Goal: Submit feedback/report problem

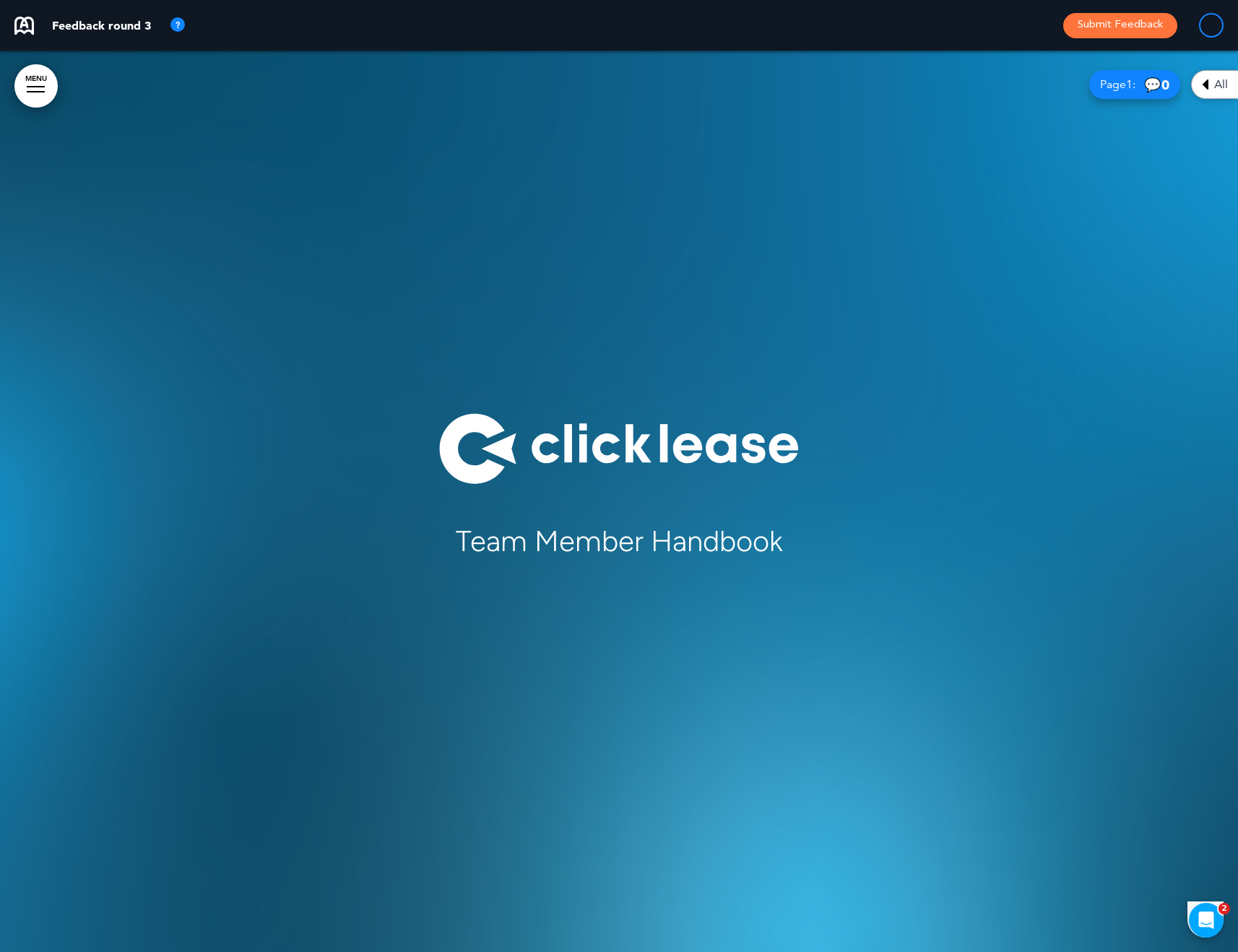
click at [1205, 87] on icon at bounding box center [1205, 84] width 7 height 17
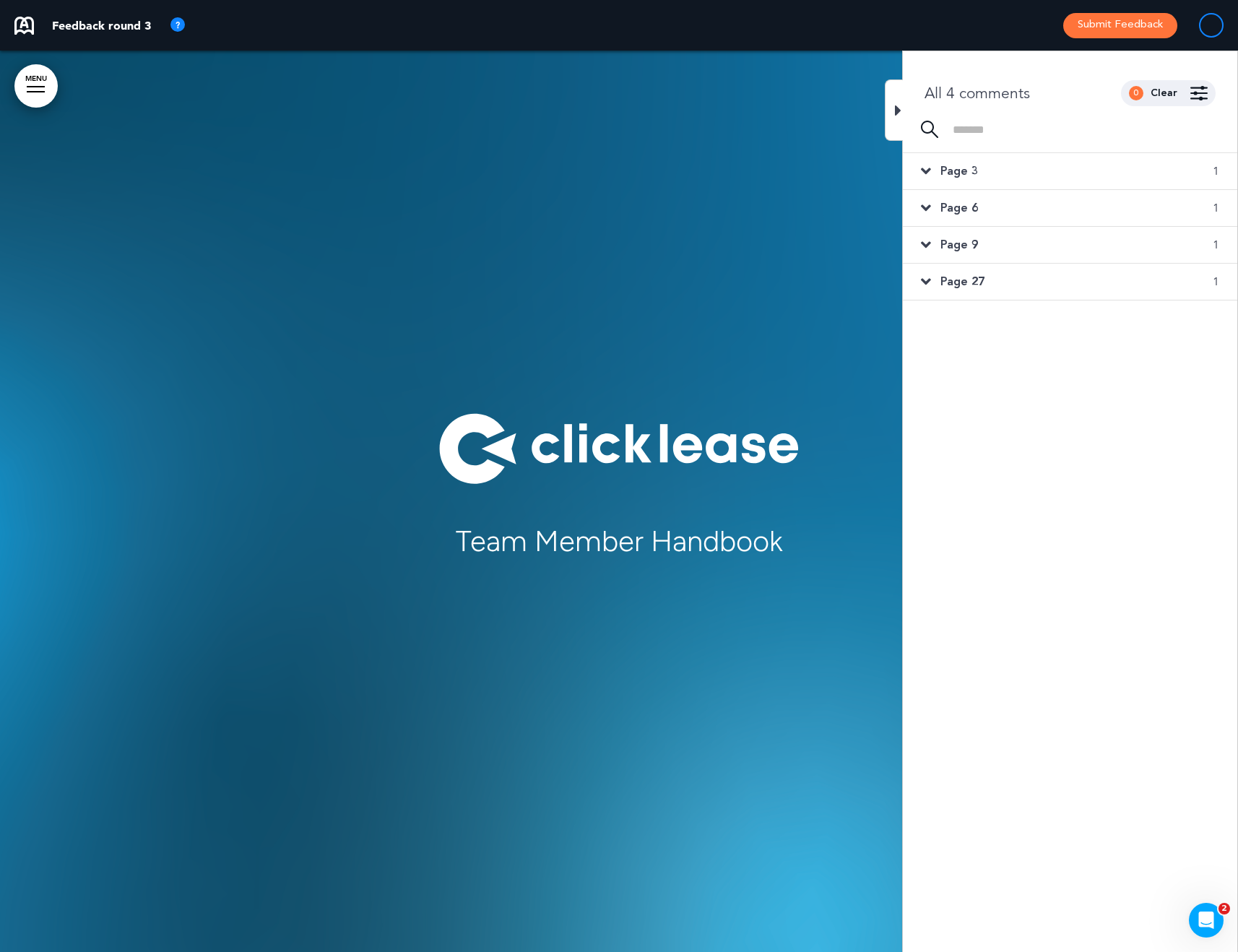
click at [926, 167] on icon at bounding box center [926, 171] width 10 height 16
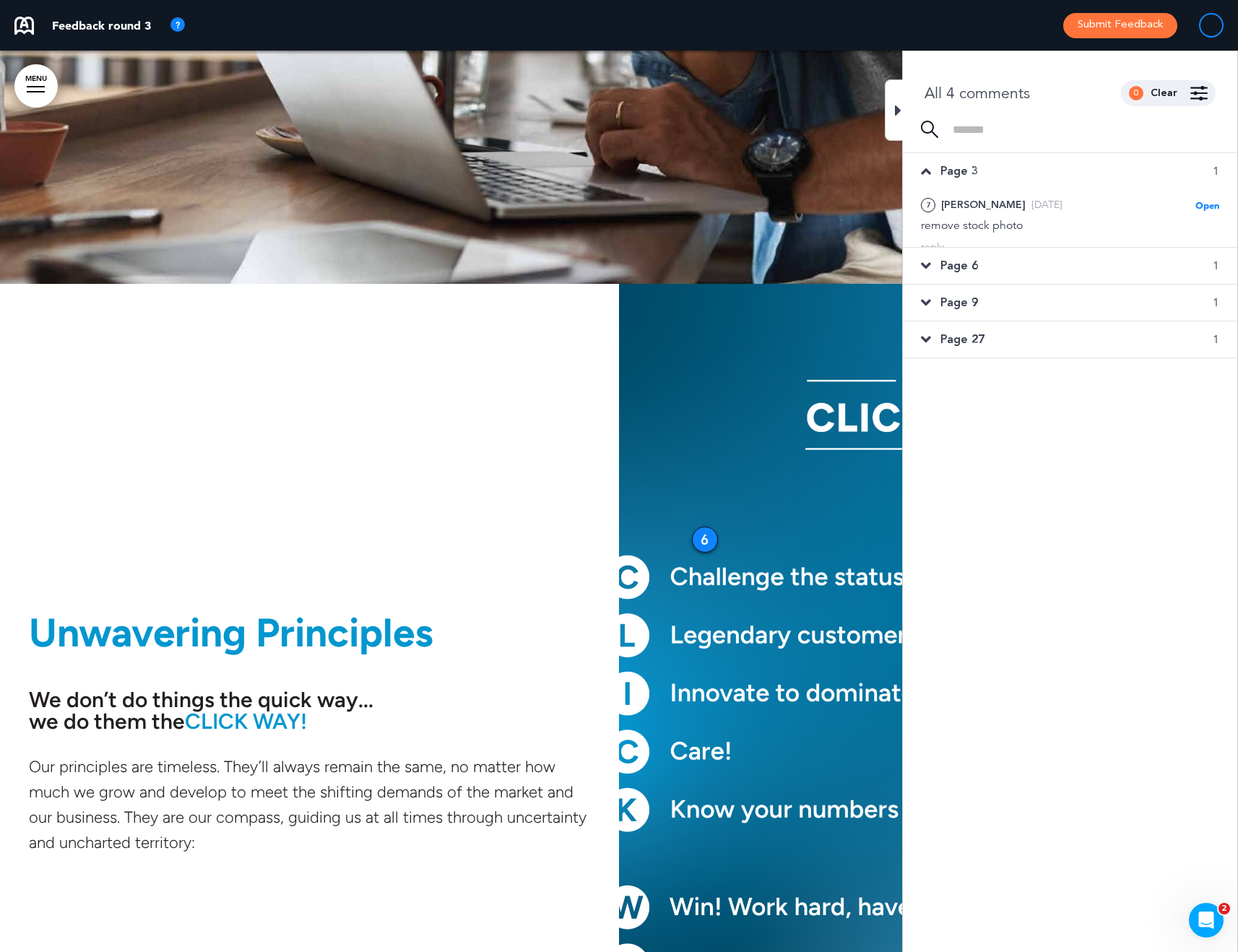
scroll to position [25635, 0]
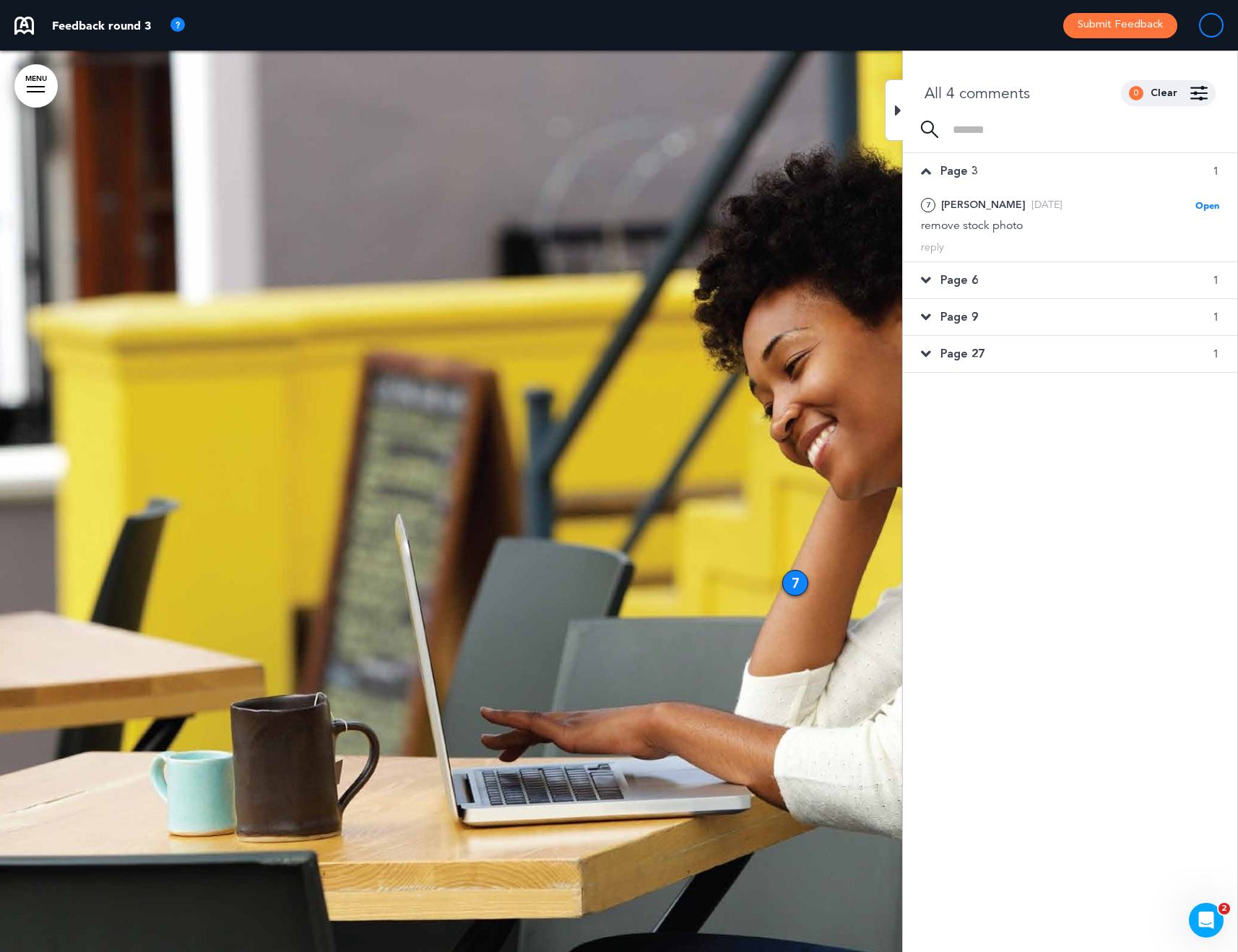
click at [926, 279] on icon at bounding box center [926, 280] width 10 height 16
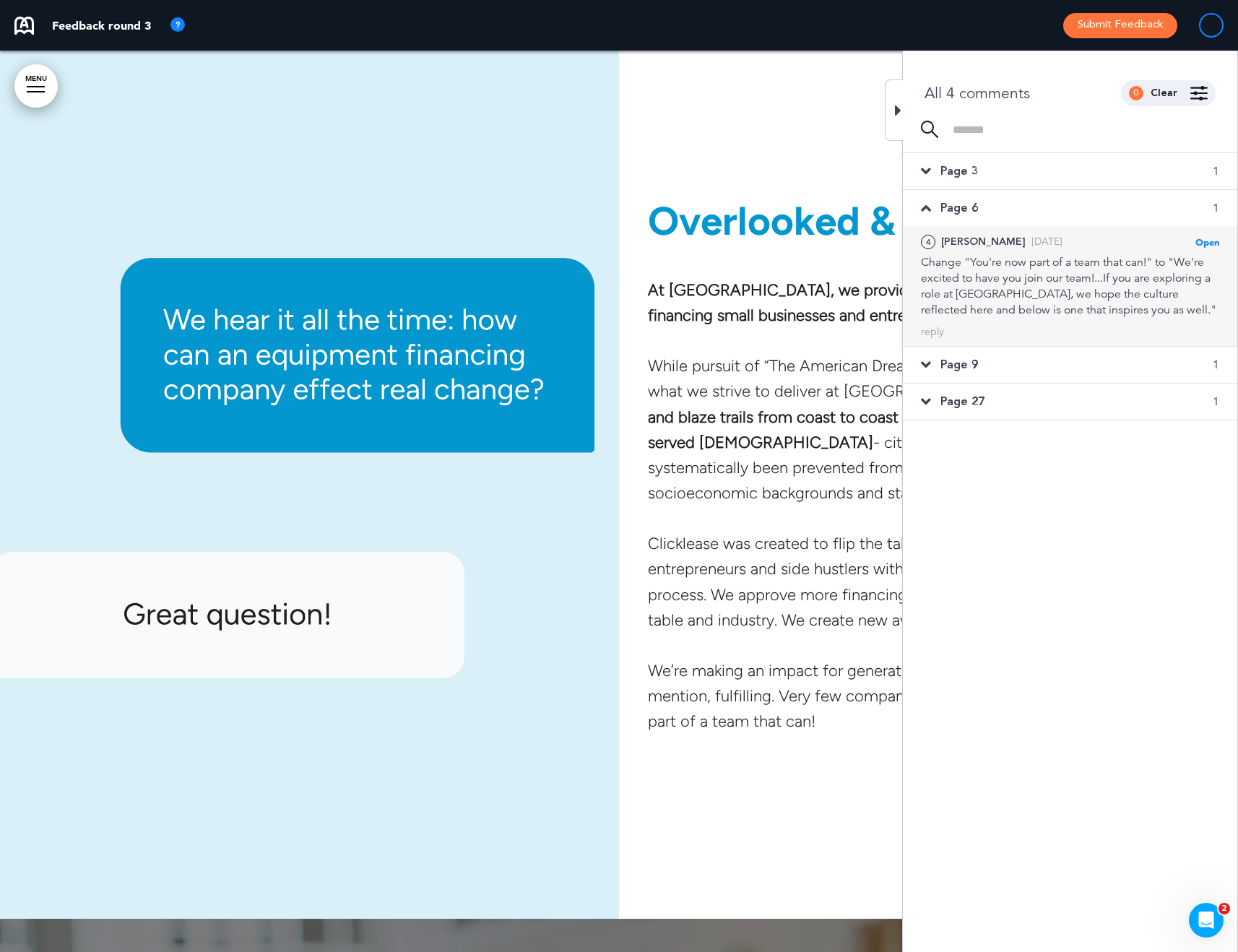
scroll to position [4578, 0]
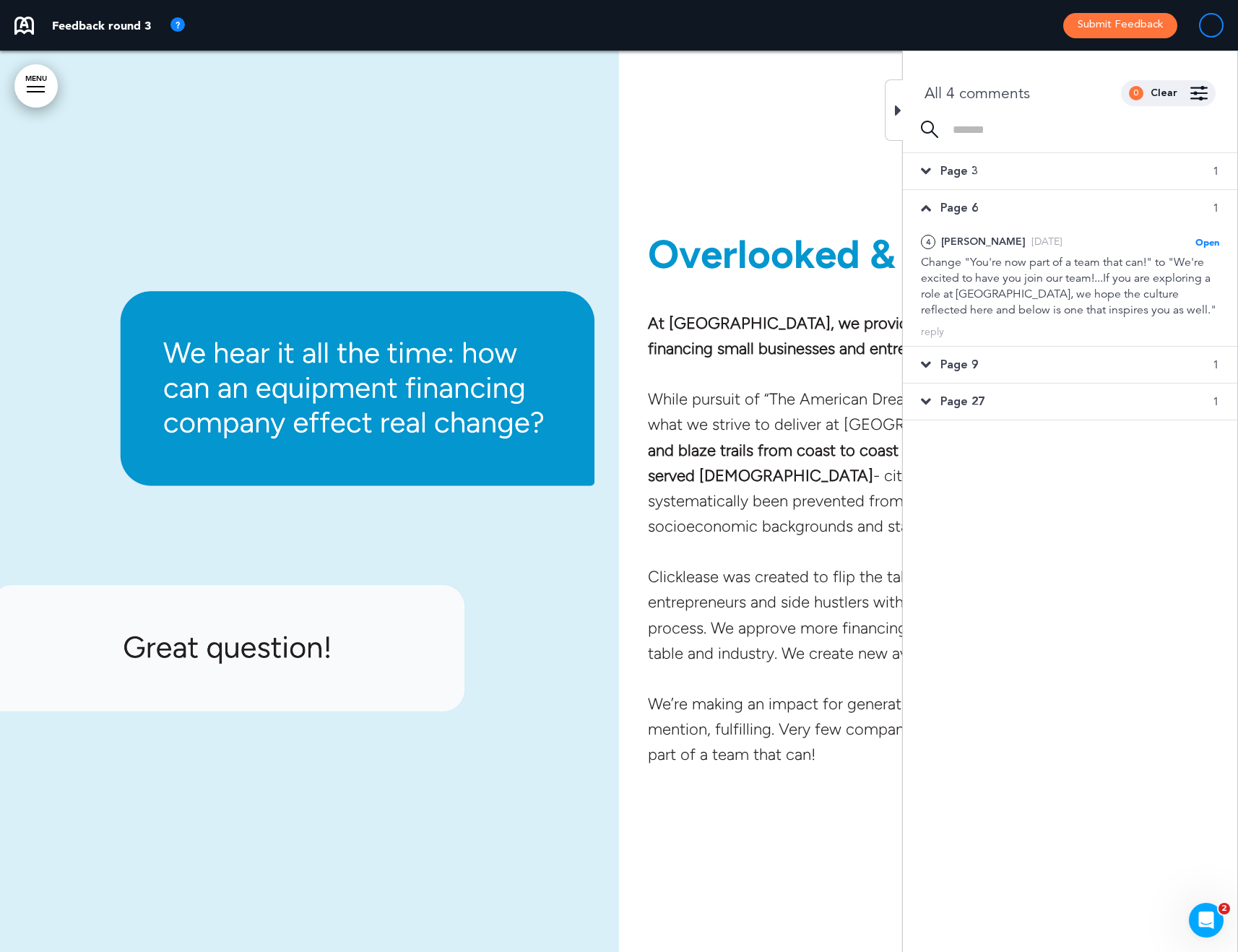
click at [930, 366] on icon at bounding box center [926, 365] width 10 height 16
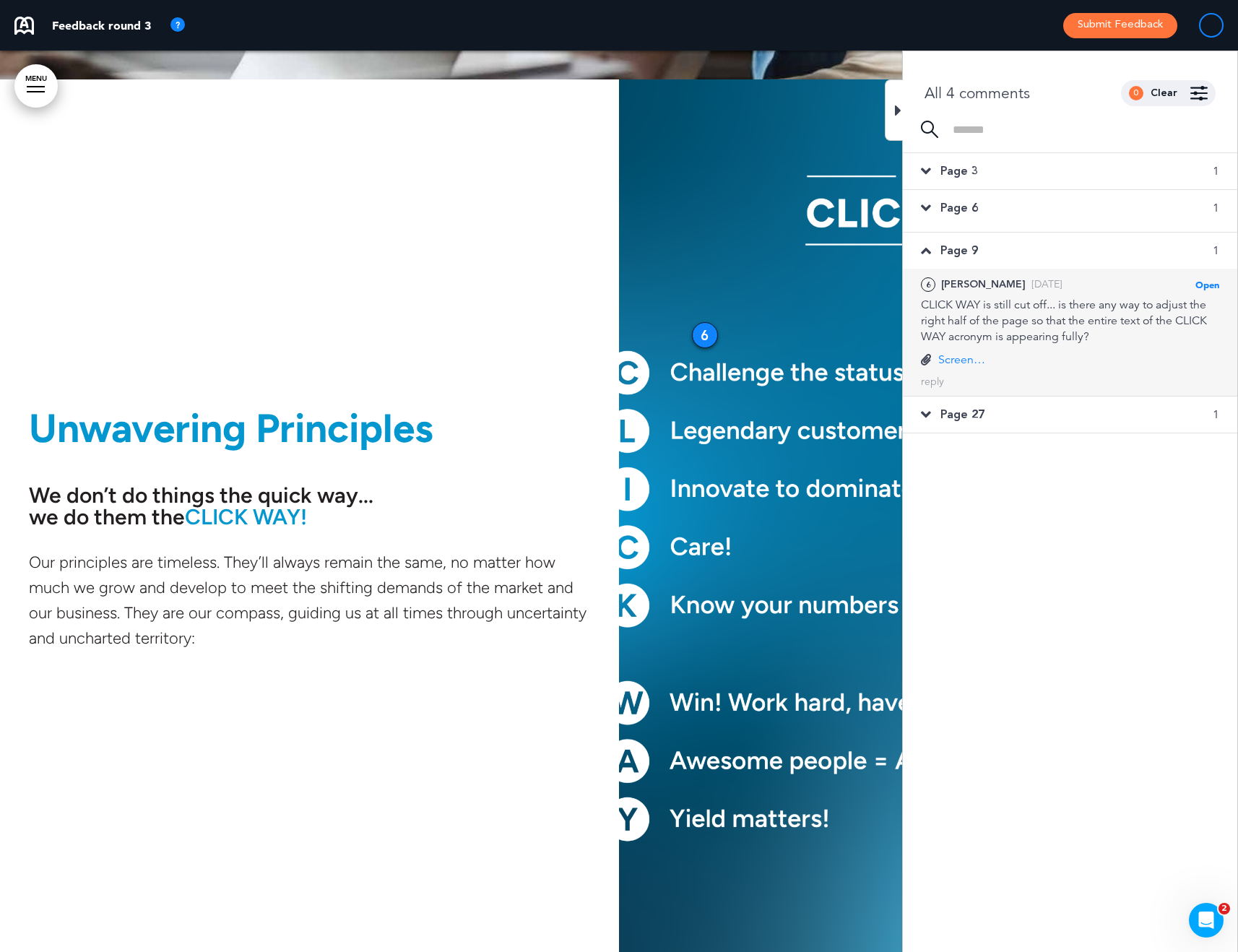
scroll to position [8505, 0]
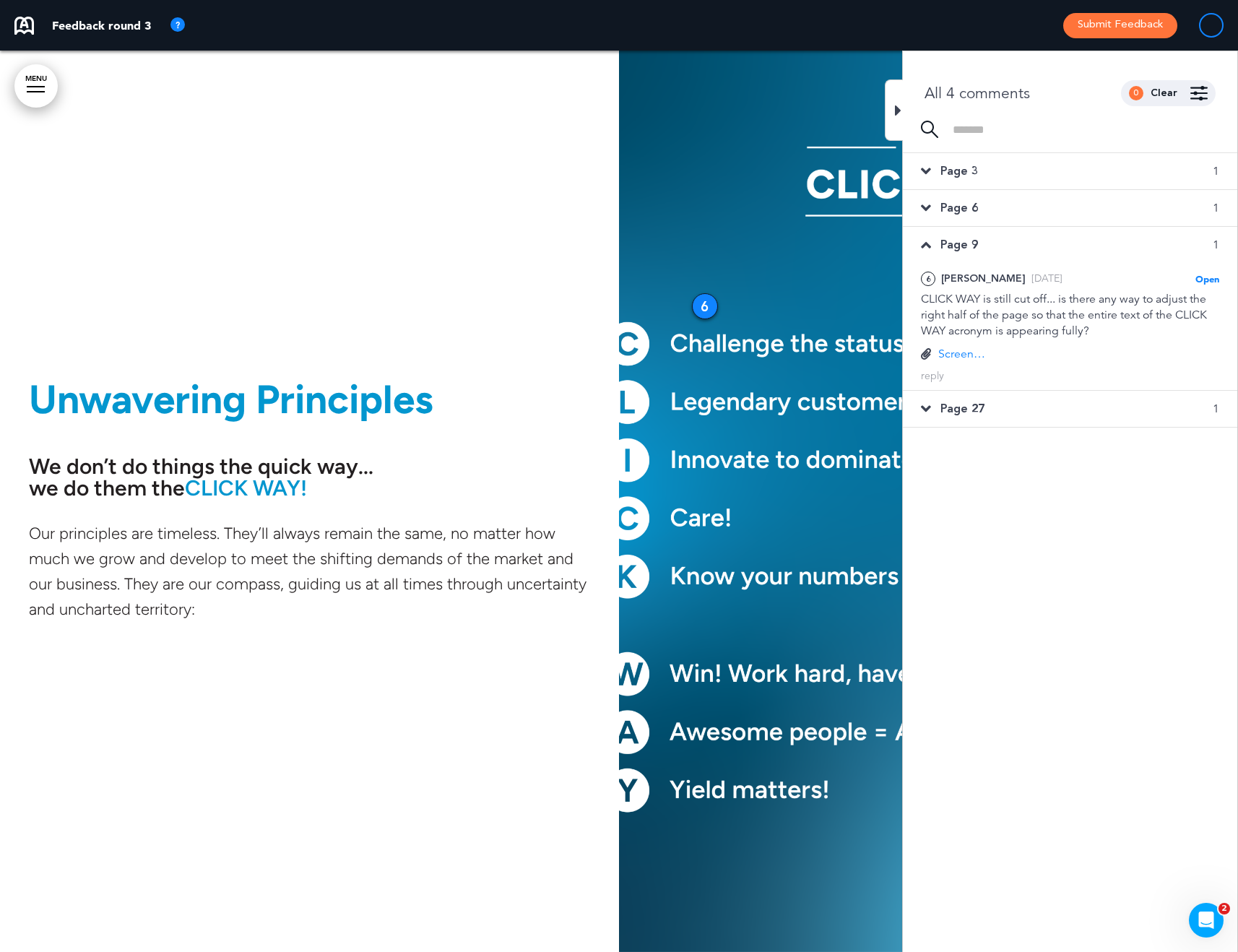
click at [1109, 27] on button "Submit Feedback" at bounding box center [1120, 25] width 115 height 25
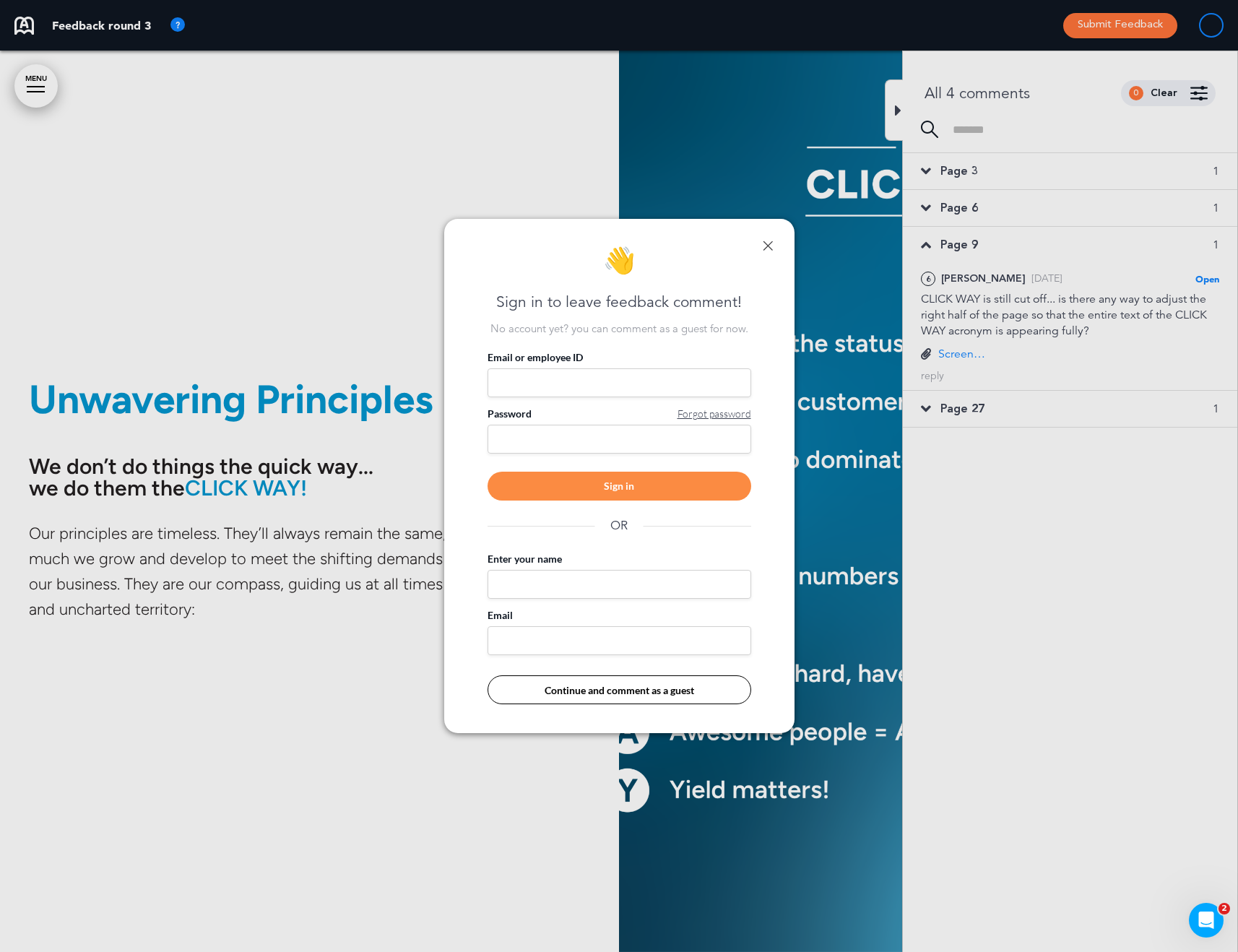
type input "**********"
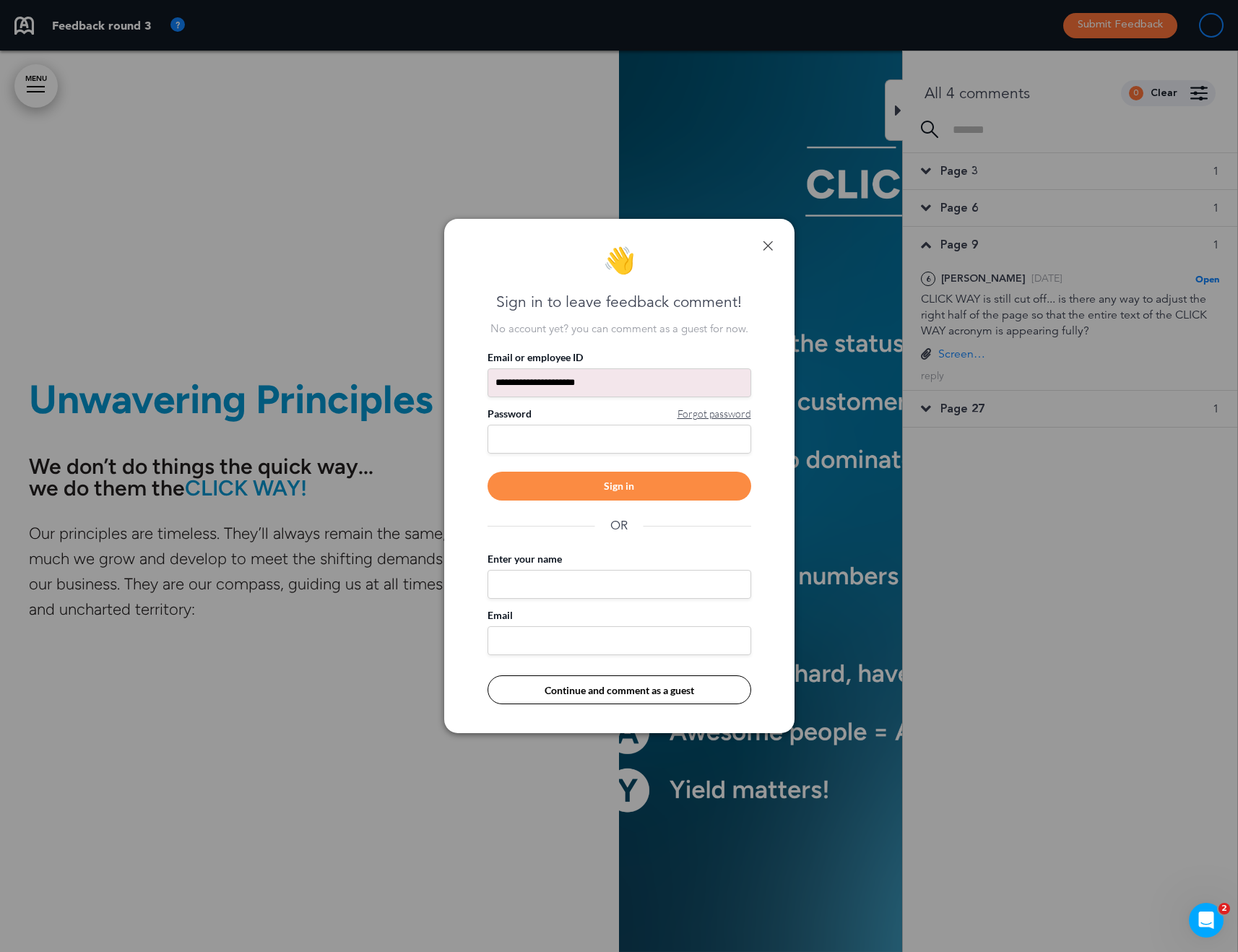
click at [652, 492] on div "Sign in" at bounding box center [619, 485] width 264 height 29
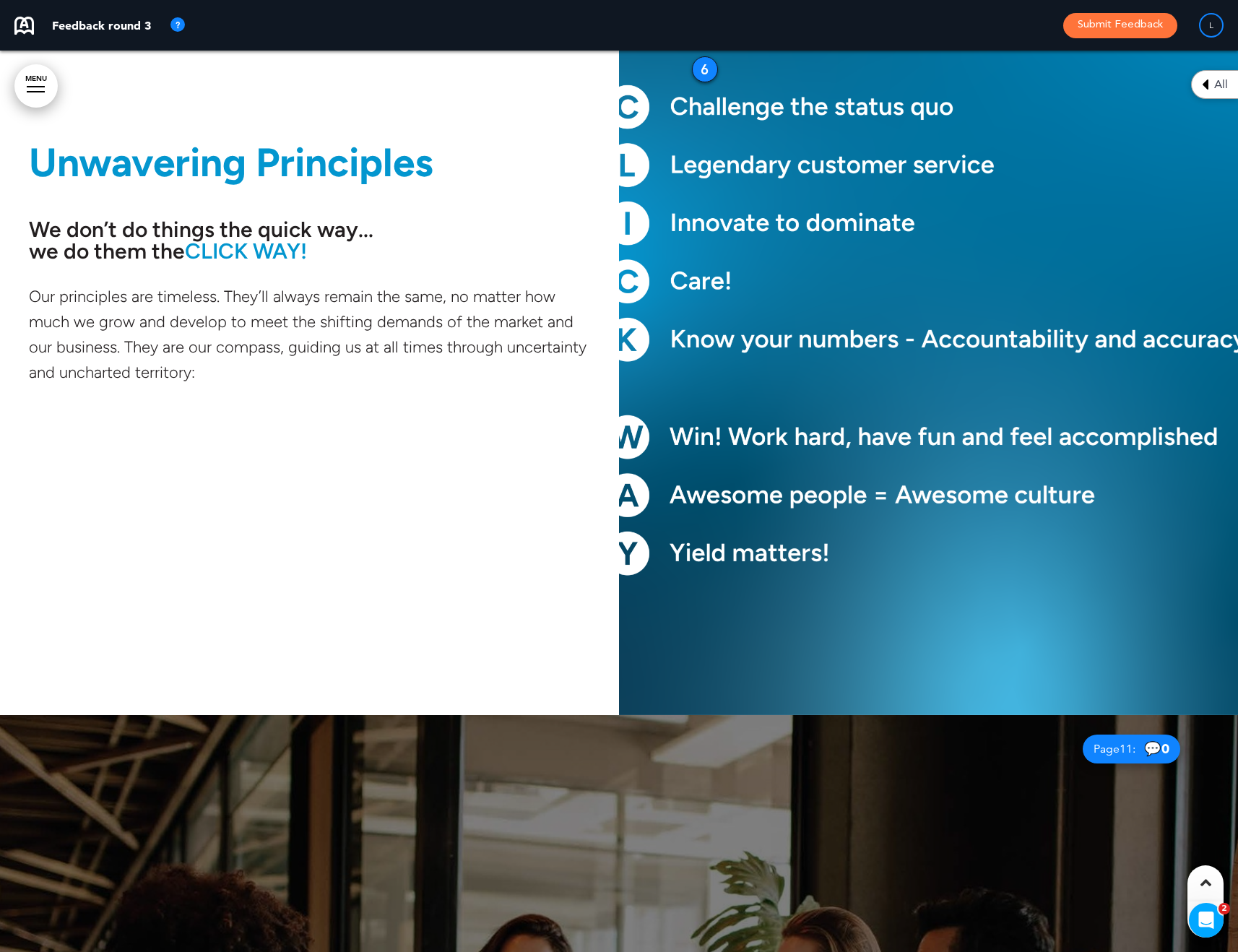
scroll to position [8505, 0]
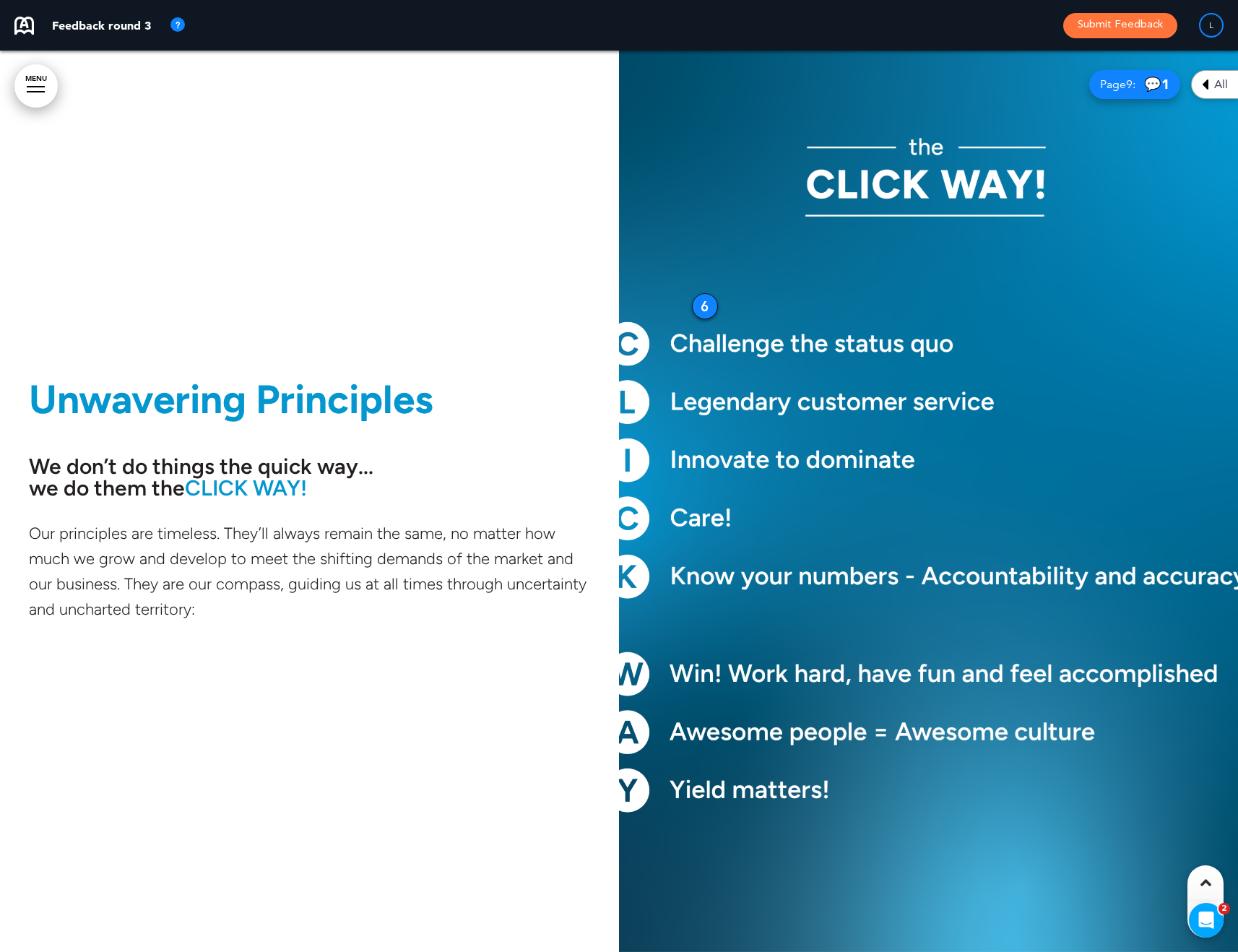
click at [1130, 25] on button "Submit Feedback" at bounding box center [1120, 25] width 115 height 25
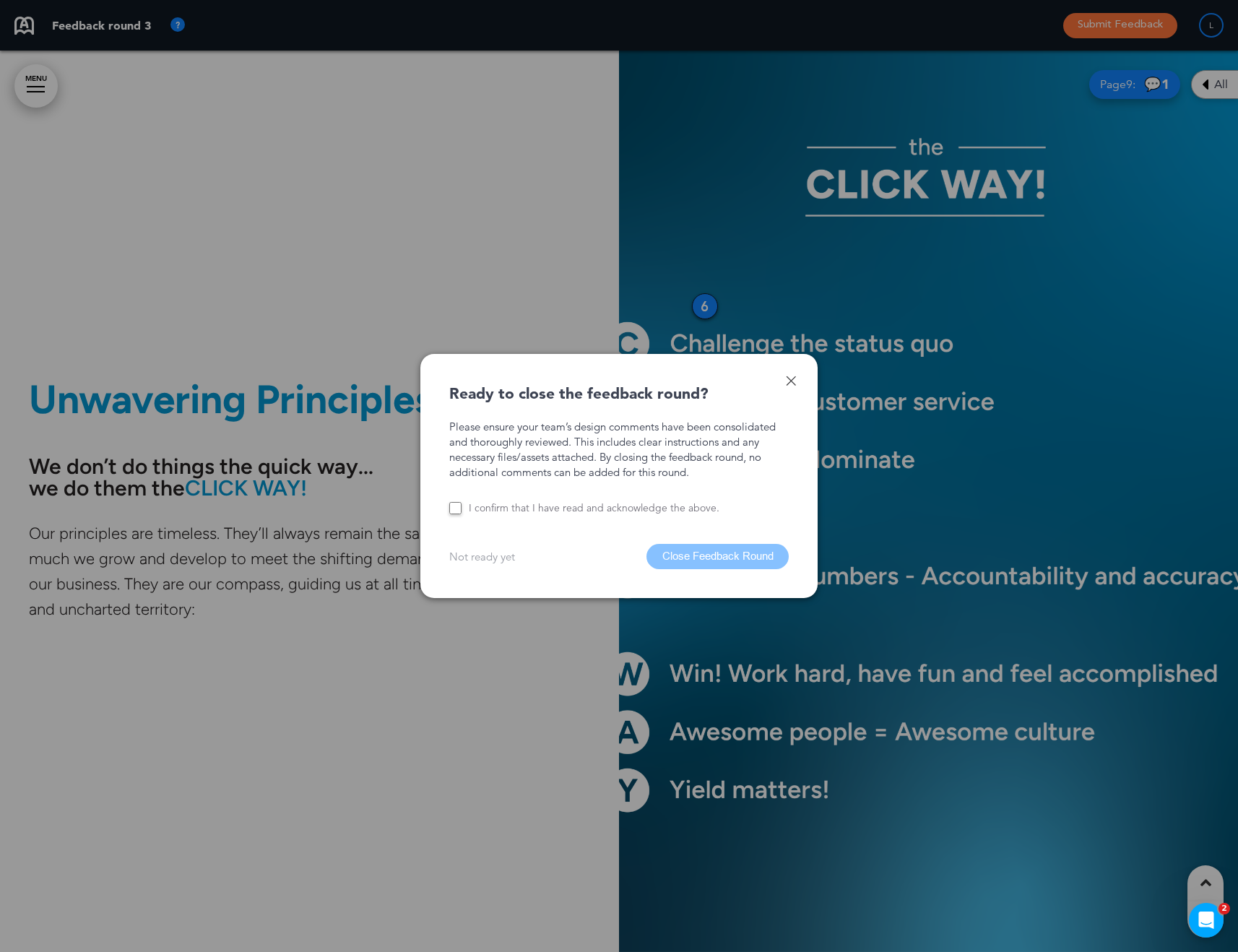
click at [465, 507] on div "I confirm that I have read and acknowledge the above." at bounding box center [619, 508] width 340 height 14
click at [740, 556] on button "Close Feedback Round" at bounding box center [718, 556] width 143 height 25
